Goal: Complete application form

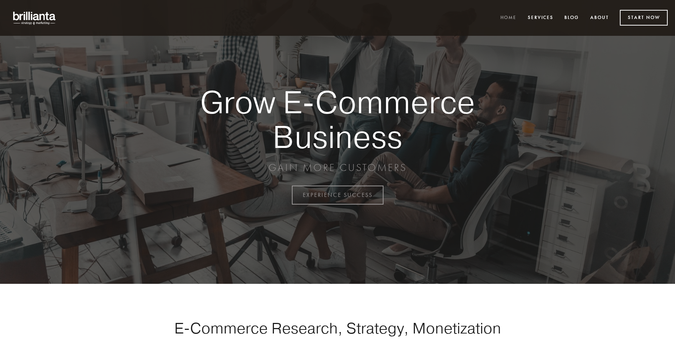
scroll to position [1915, 0]
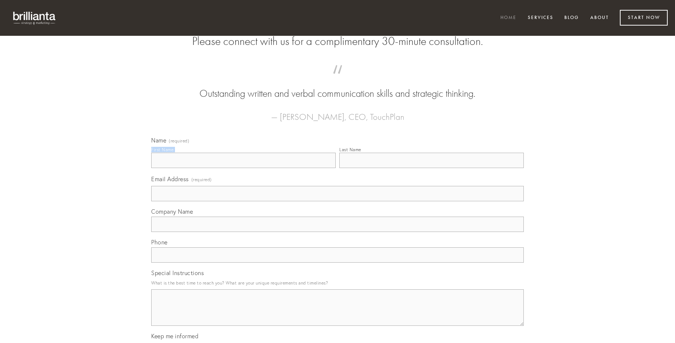
type input "[PERSON_NAME]"
click at [432, 168] on input "Last Name" at bounding box center [431, 160] width 185 height 15
type input "[PERSON_NAME]"
click at [338, 201] on input "Email Address (required)" at bounding box center [337, 193] width 373 height 15
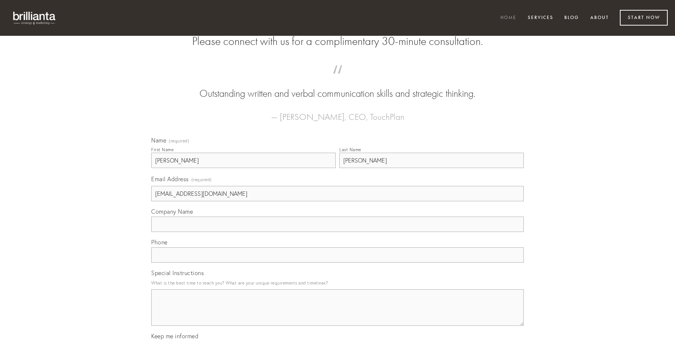
type input "[EMAIL_ADDRESS][DOMAIN_NAME]"
click at [338, 232] on input "Company Name" at bounding box center [337, 224] width 373 height 15
type input "sponte"
click at [338, 263] on input "text" at bounding box center [337, 254] width 373 height 15
click at [338, 314] on textarea "Special Instructions" at bounding box center [337, 307] width 373 height 37
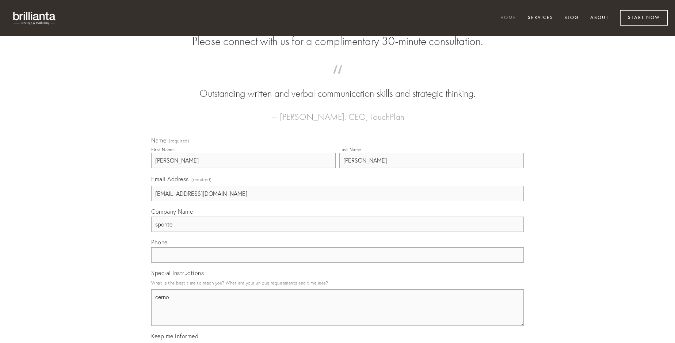
type textarea "cerno"
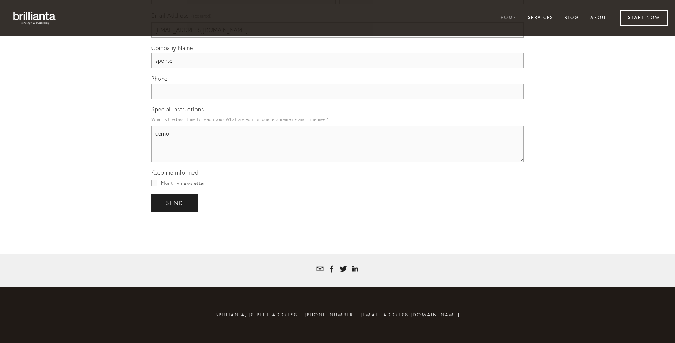
click at [175, 203] on span "send" at bounding box center [175, 203] width 18 height 7
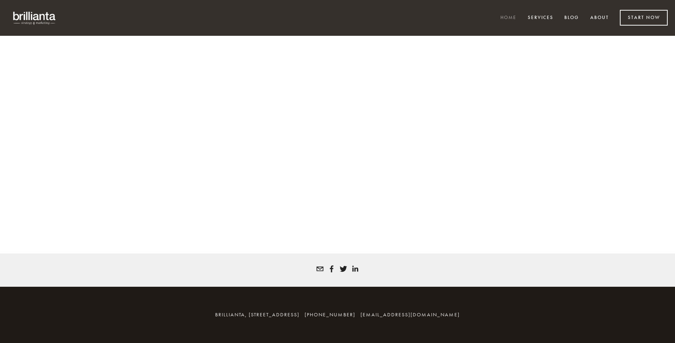
scroll to position [1905, 0]
